Goal: Navigation & Orientation: Find specific page/section

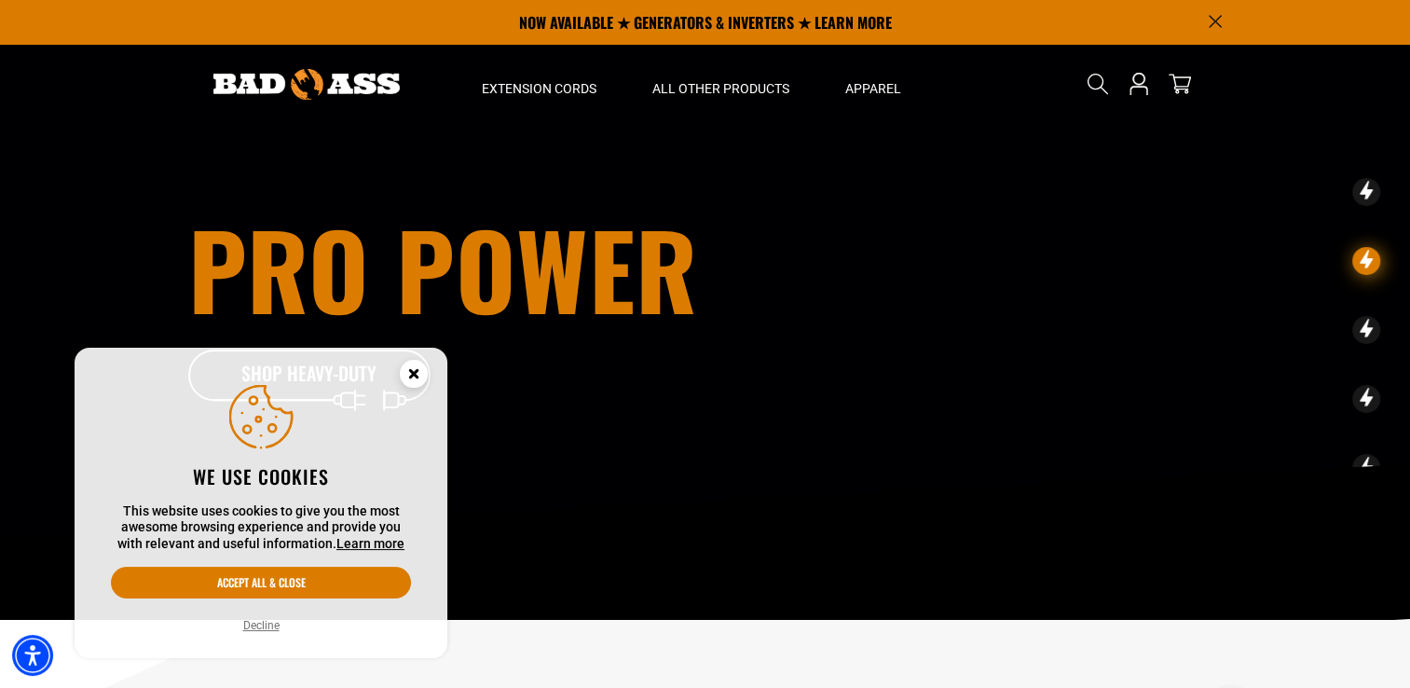
click at [1215, 16] on icon "Announcement" at bounding box center [1215, 21] width 13 height 13
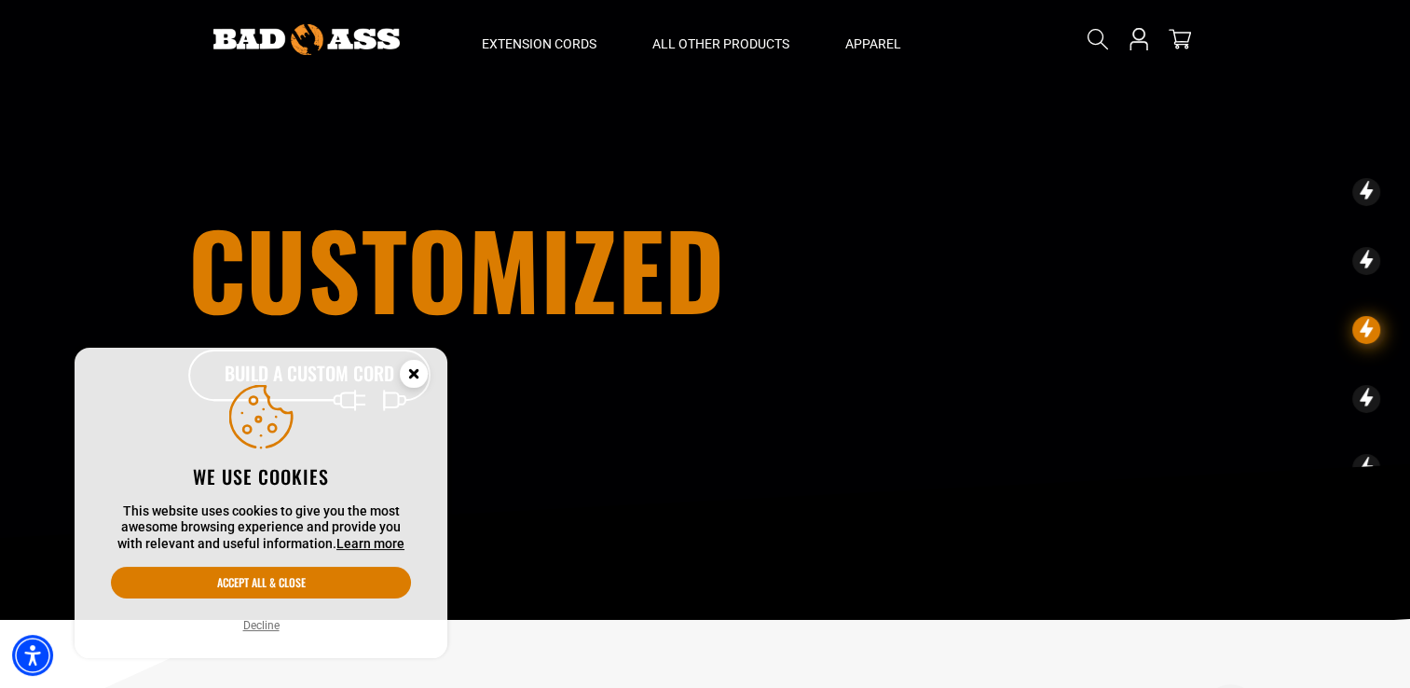
click at [419, 369] on circle "Close this option" at bounding box center [414, 374] width 28 height 28
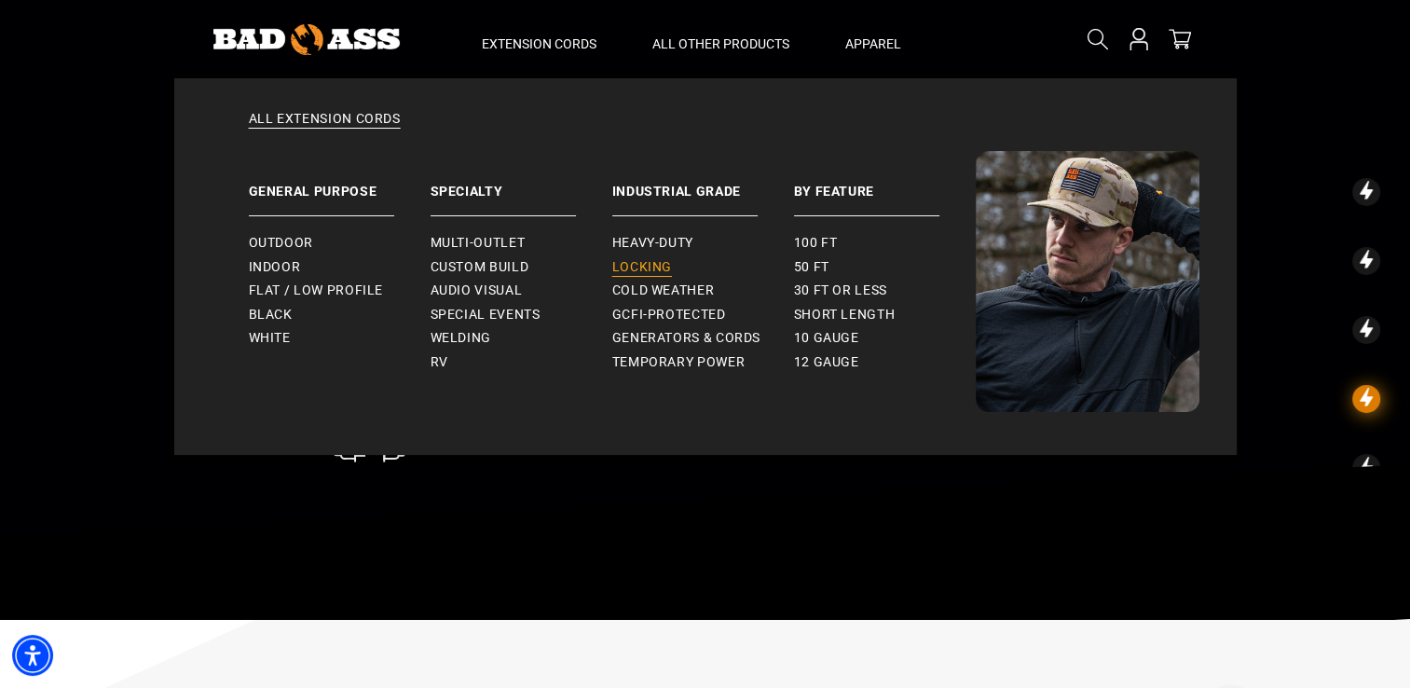
click at [648, 263] on span "Locking" at bounding box center [642, 267] width 60 height 17
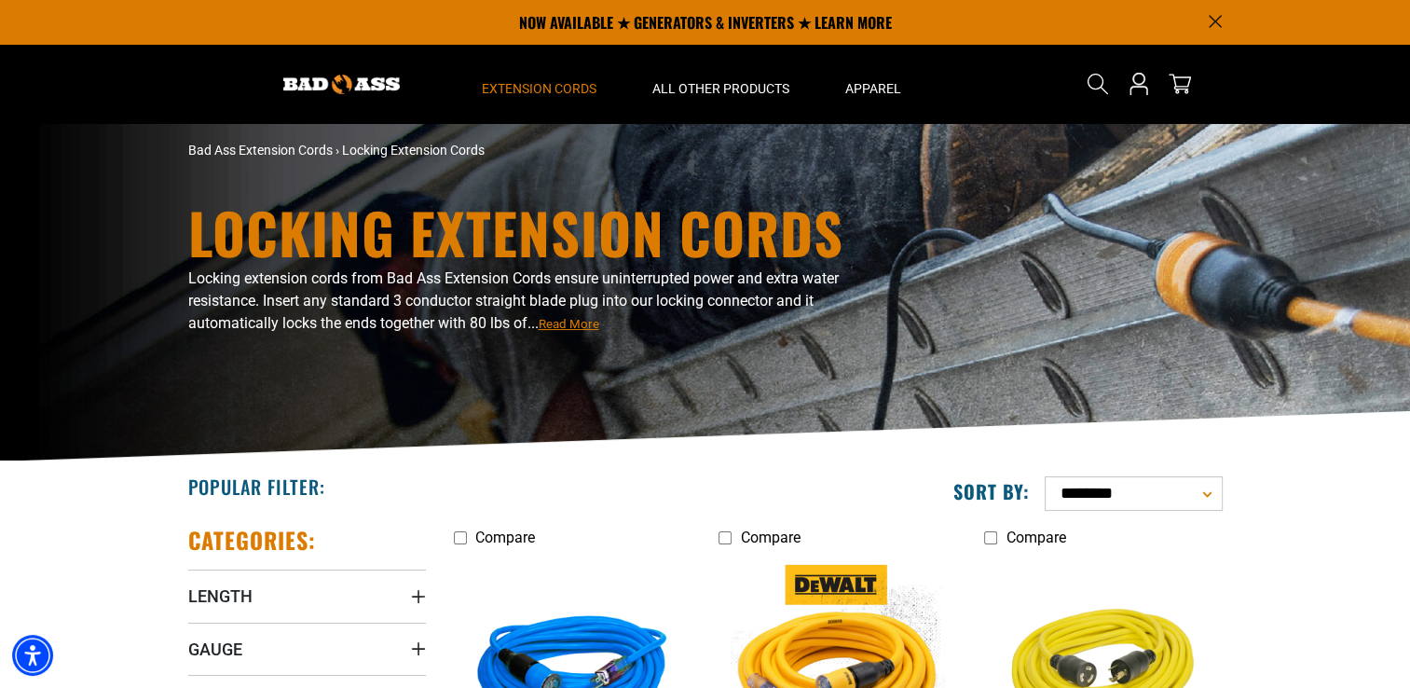
scroll to position [3, 0]
